Goal: Check status: Check status

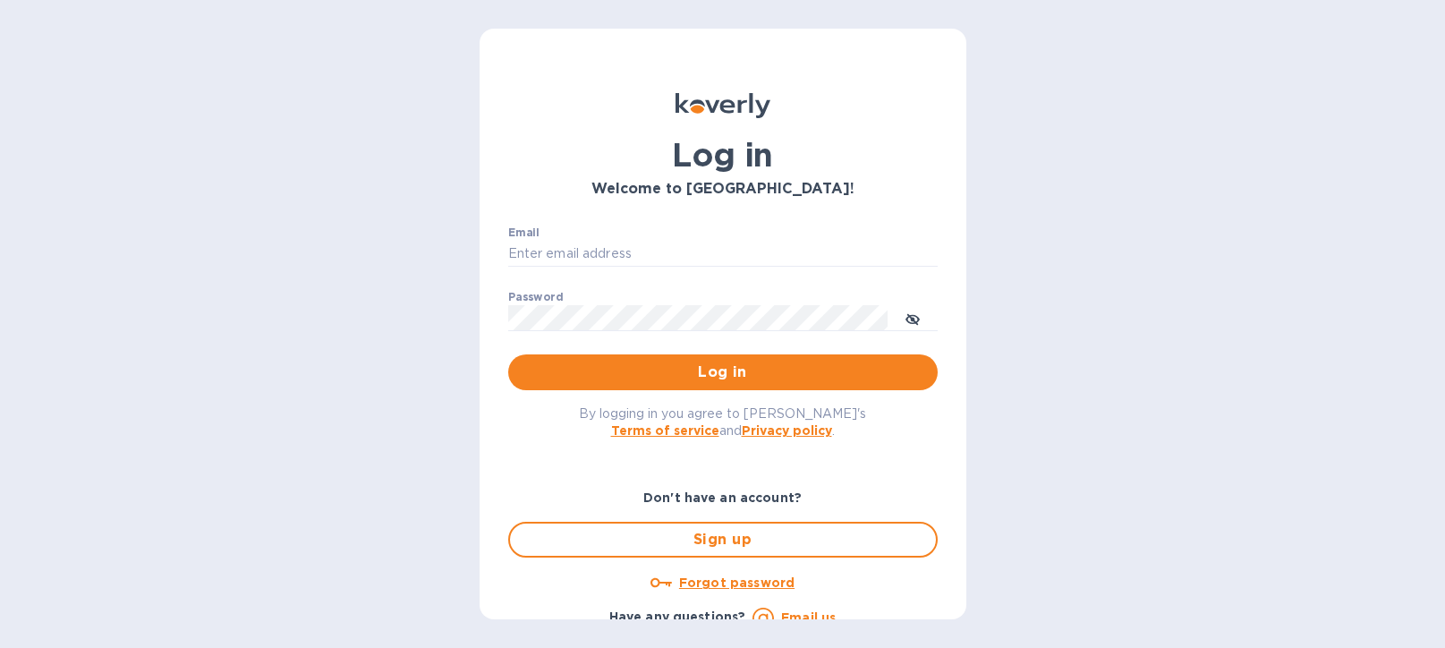
type input "mirjanas@radiuscargo.com"
click at [698, 375] on span "Log in" at bounding box center [722, 371] width 401 height 21
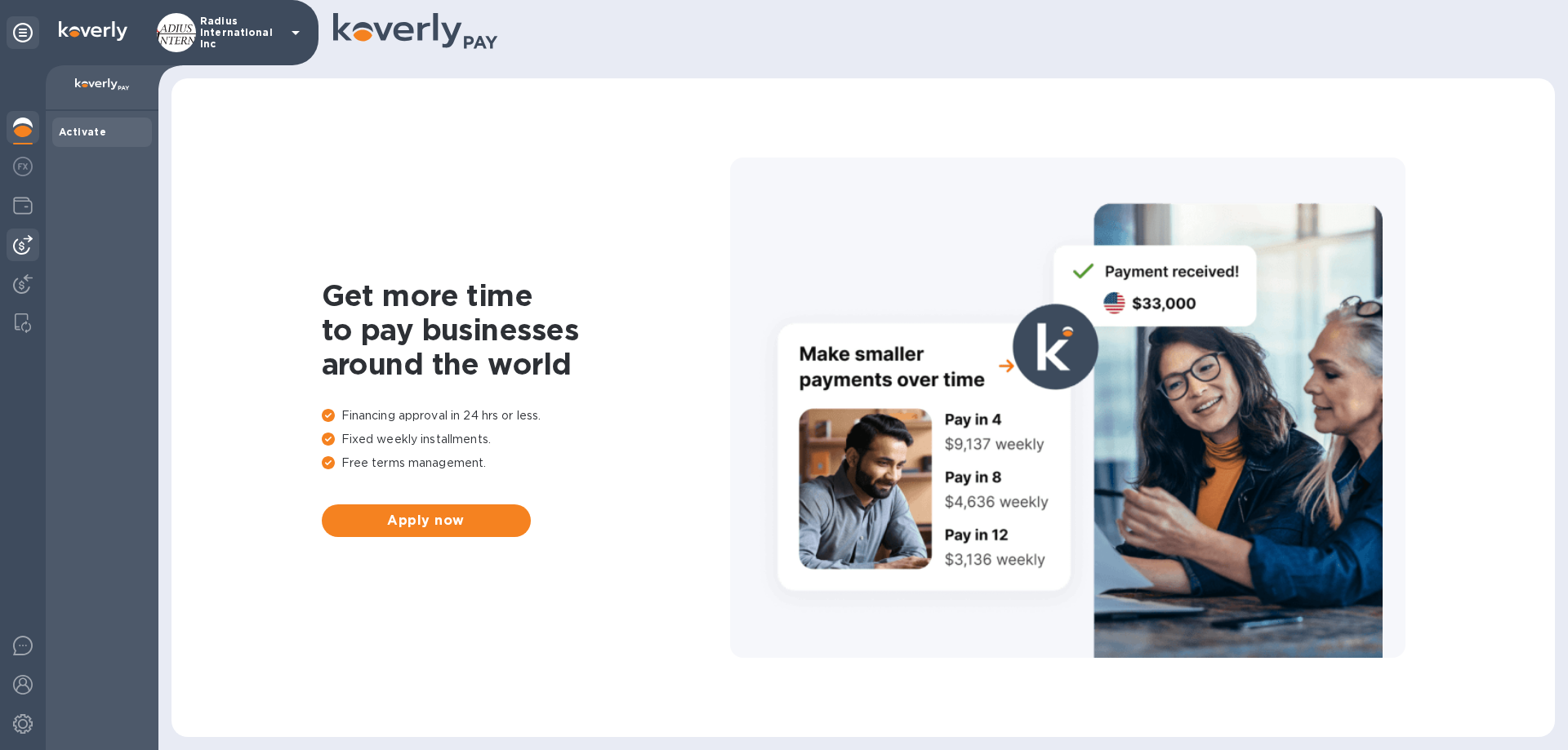
click at [27, 248] on img at bounding box center [22, 245] width 19 height 19
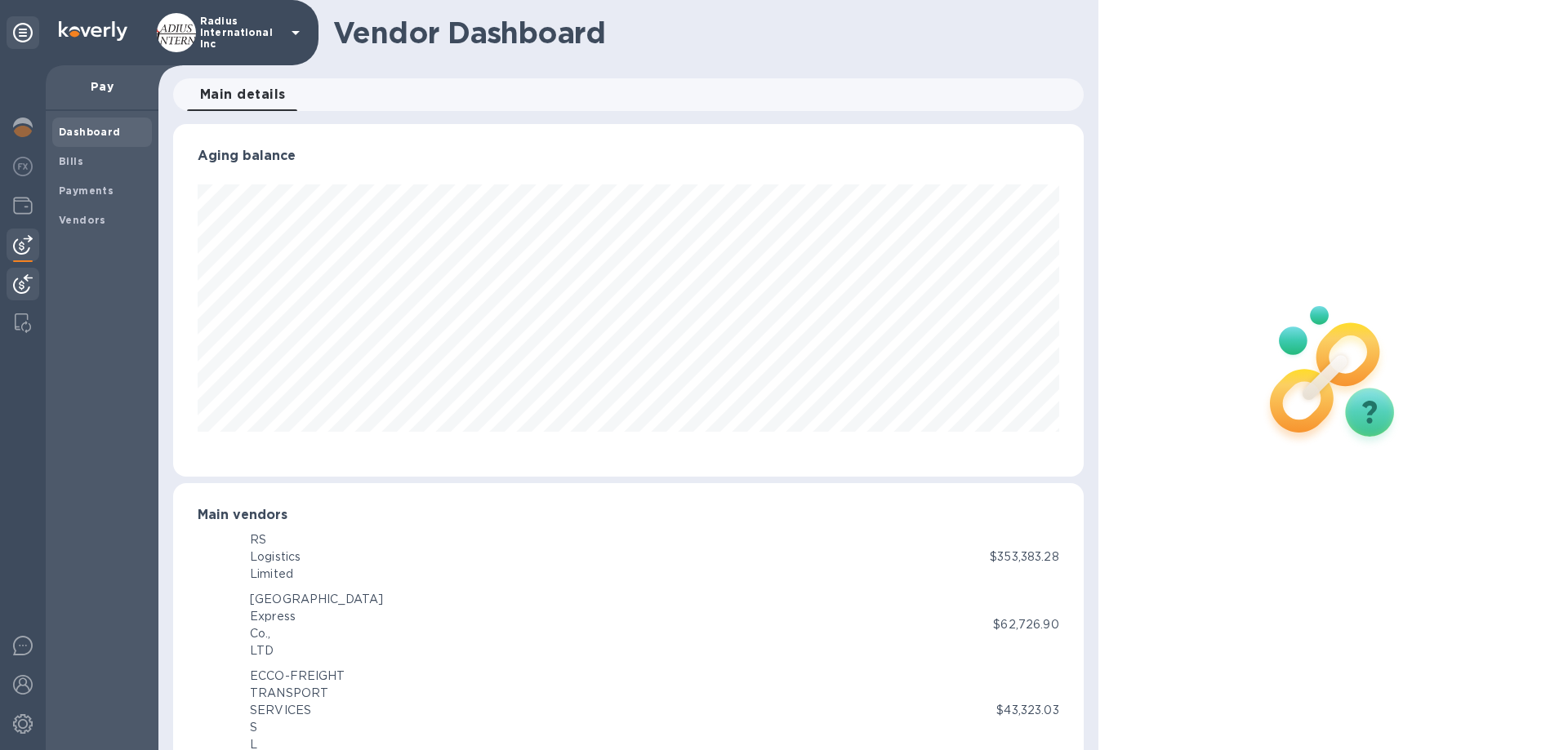
scroll to position [815849, 815549]
click at [24, 281] on img at bounding box center [22, 284] width 19 height 19
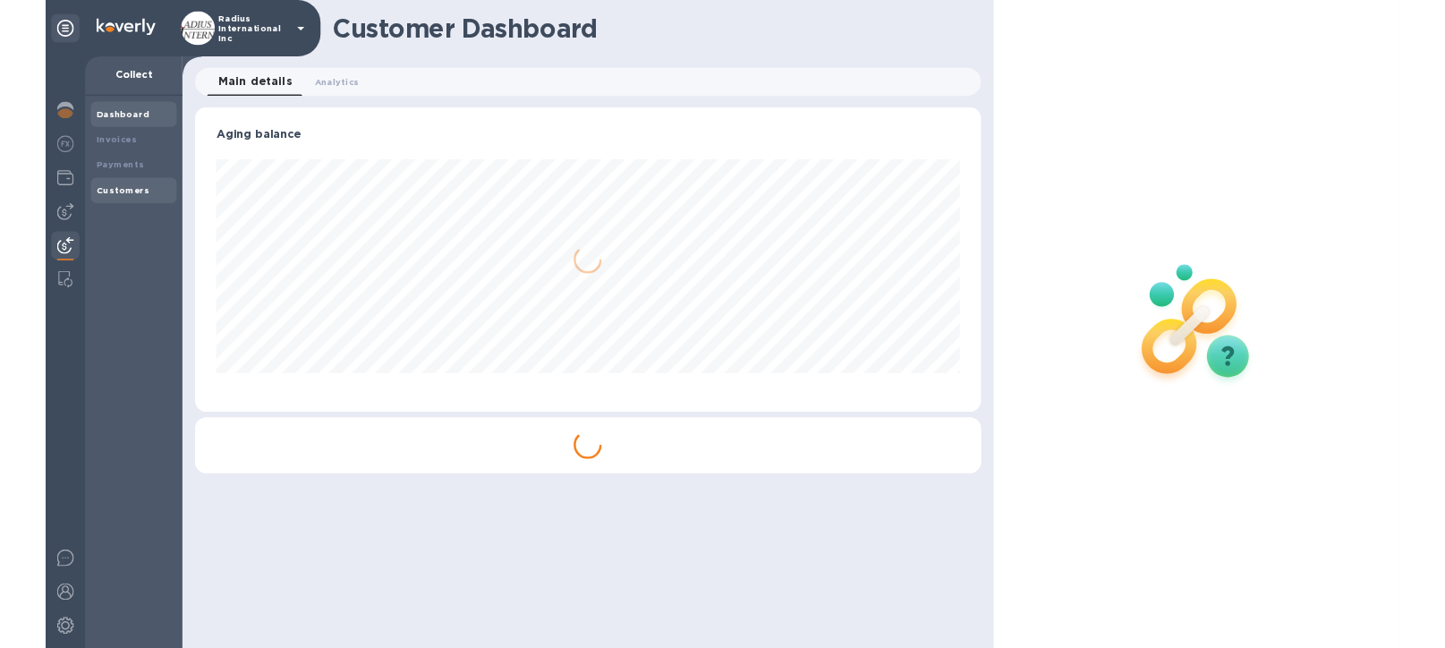
scroll to position [386, 997]
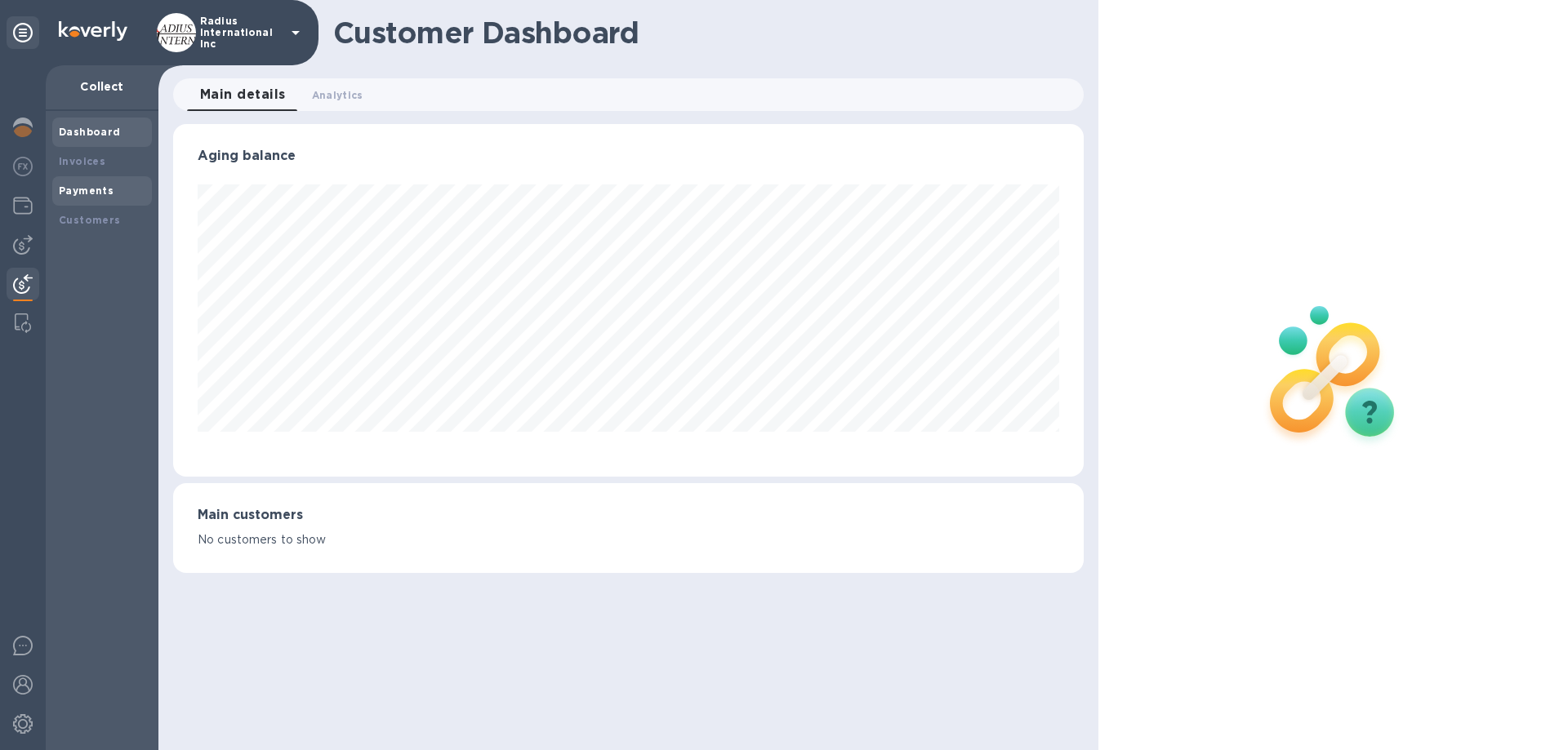
click at [100, 182] on div "Payments" at bounding box center [101, 191] width 99 height 29
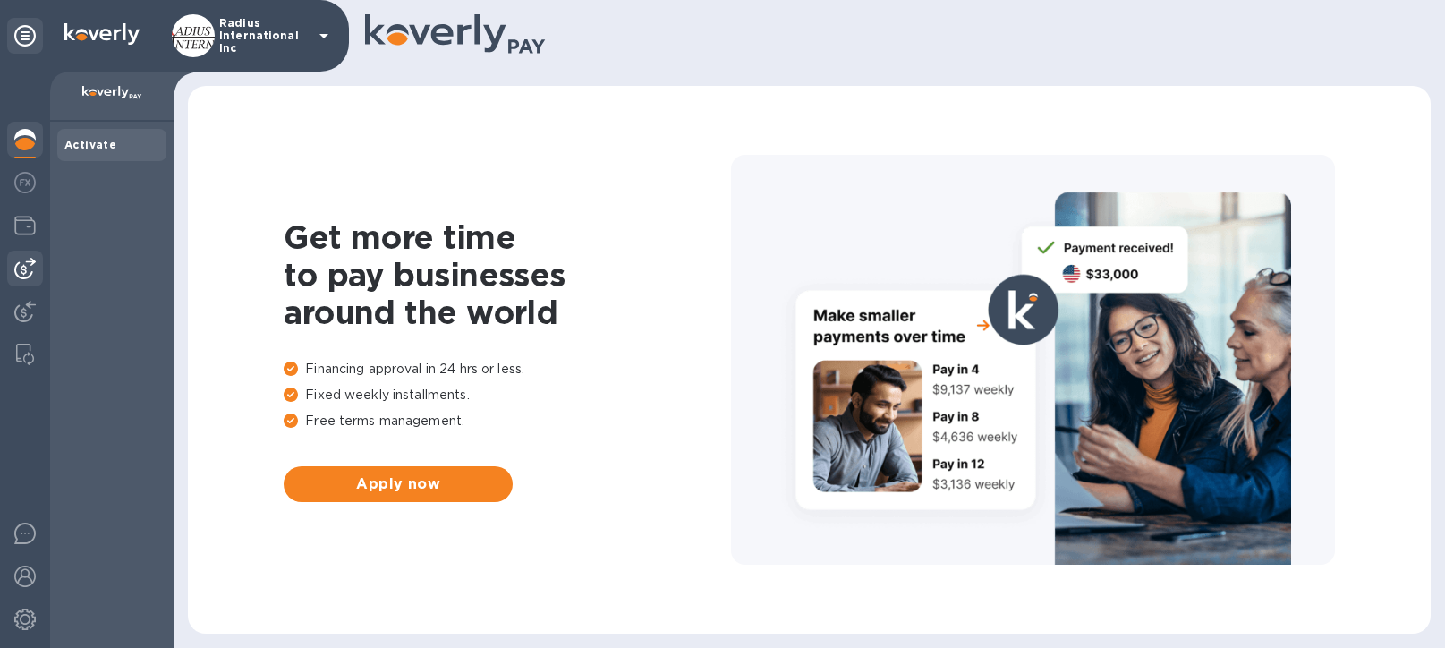
click at [14, 278] on img at bounding box center [24, 268] width 21 height 21
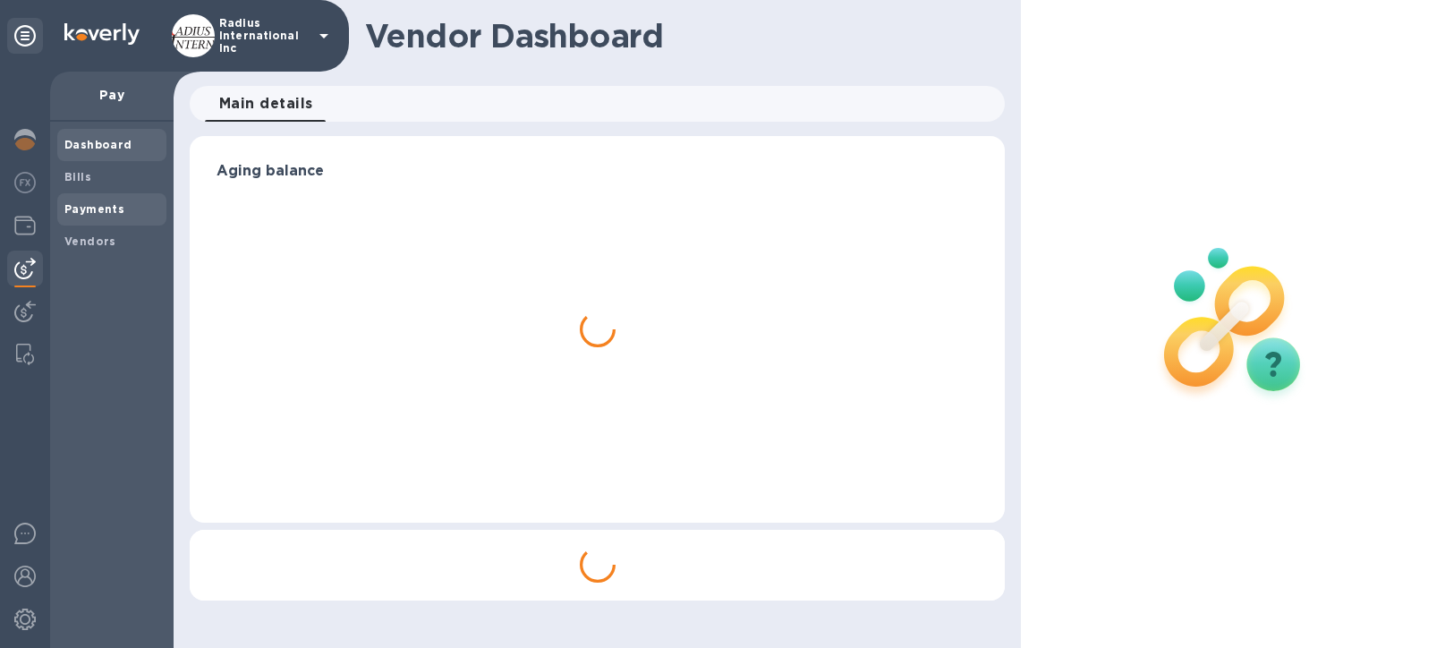
drag, startPoint x: 110, startPoint y: 215, endPoint x: 163, endPoint y: 216, distance: 52.8
click at [110, 216] on span "Payments" at bounding box center [94, 209] width 60 height 18
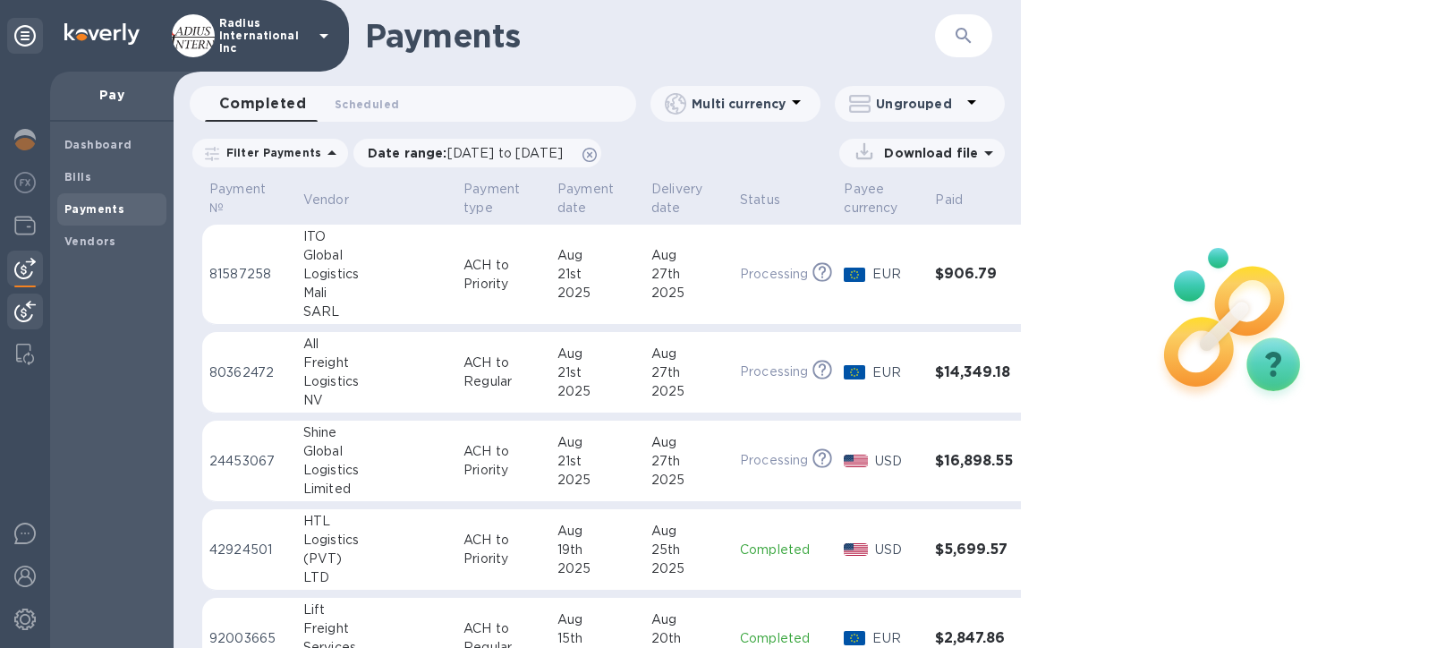
click at [12, 306] on div at bounding box center [25, 312] width 36 height 39
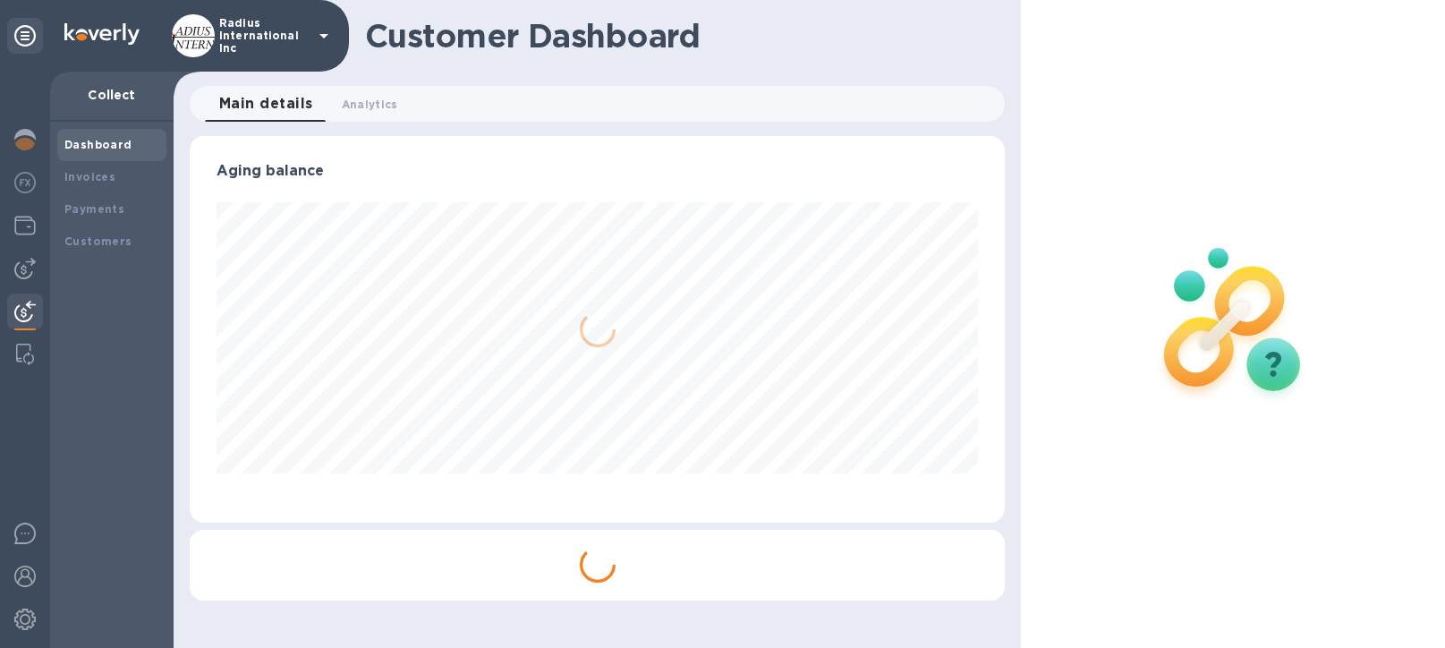
scroll to position [386, 816]
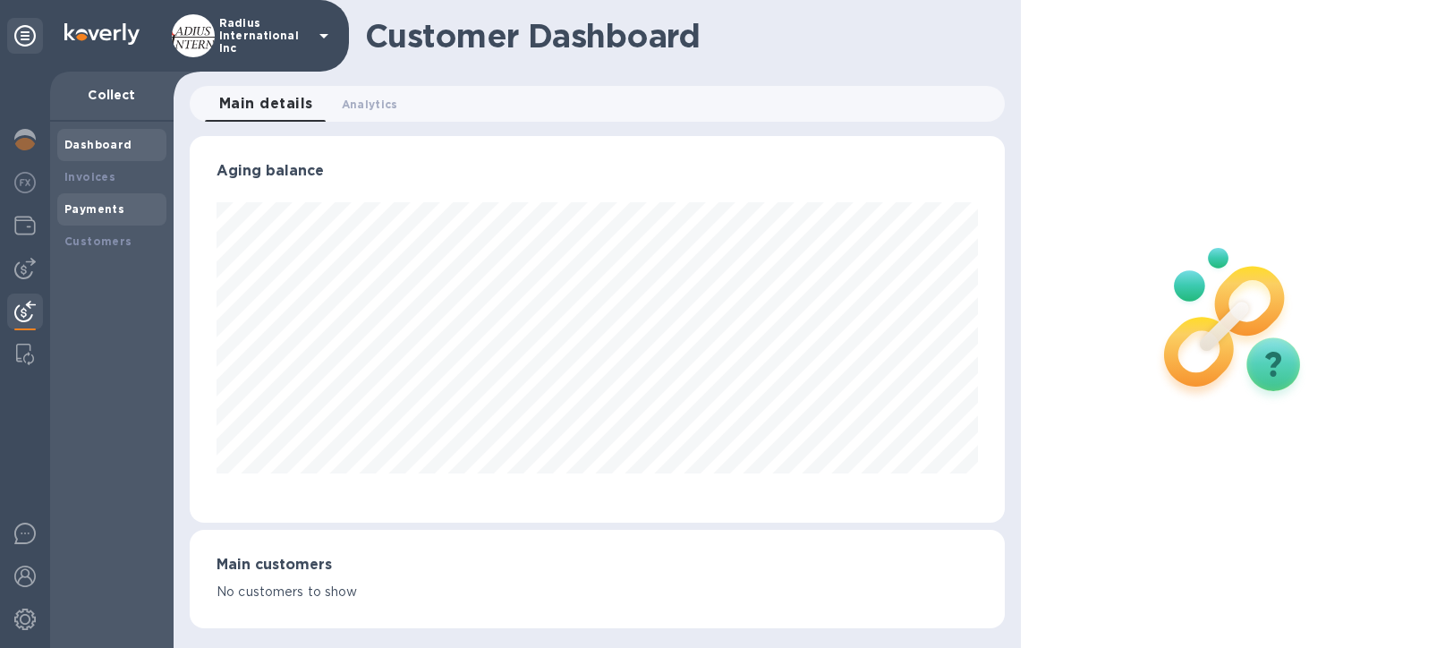
click at [99, 208] on b "Payments" at bounding box center [94, 208] width 60 height 13
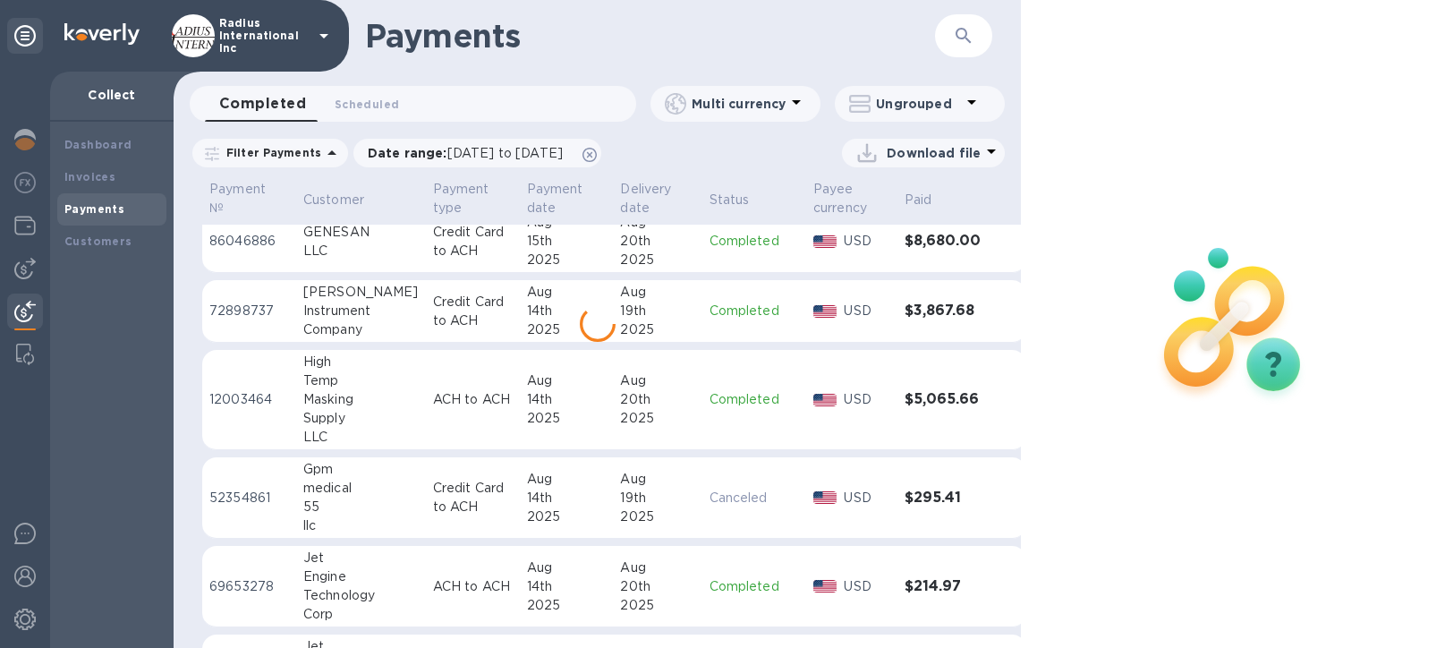
scroll to position [1094, 0]
